Goal: Find specific page/section: Find specific page/section

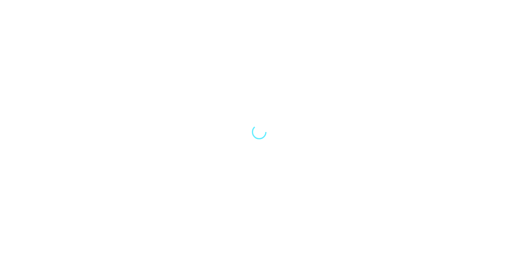
select select "Song"
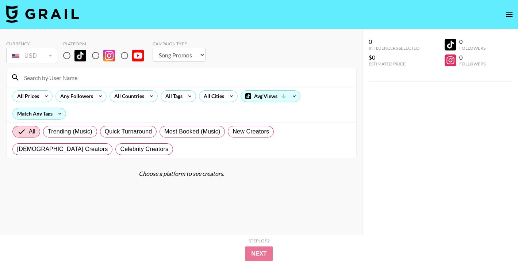
click at [77, 76] on input at bounding box center [186, 78] width 332 height 12
type input "splash"
click at [66, 59] on input "radio" at bounding box center [66, 55] width 15 height 15
radio input "true"
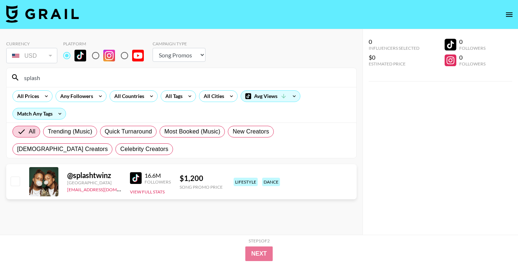
click at [13, 184] on input "checkbox" at bounding box center [15, 180] width 9 height 9
checkbox input "true"
